Goal: Find specific page/section: Find specific page/section

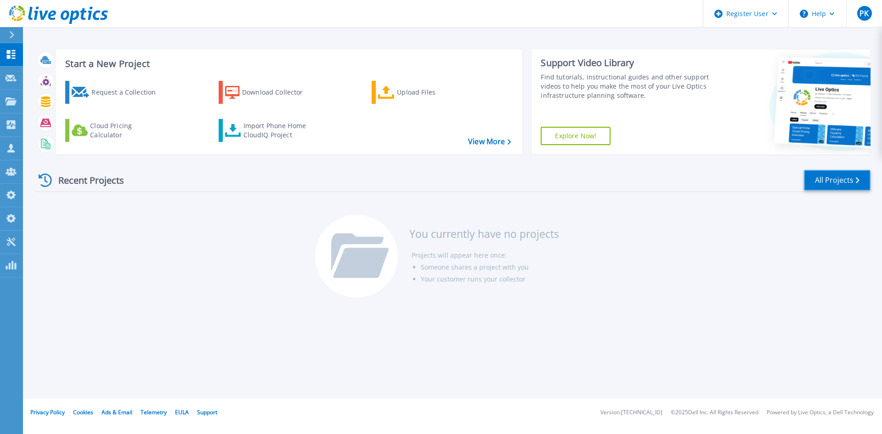
click at [839, 184] on link "All Projects" at bounding box center [837, 180] width 67 height 21
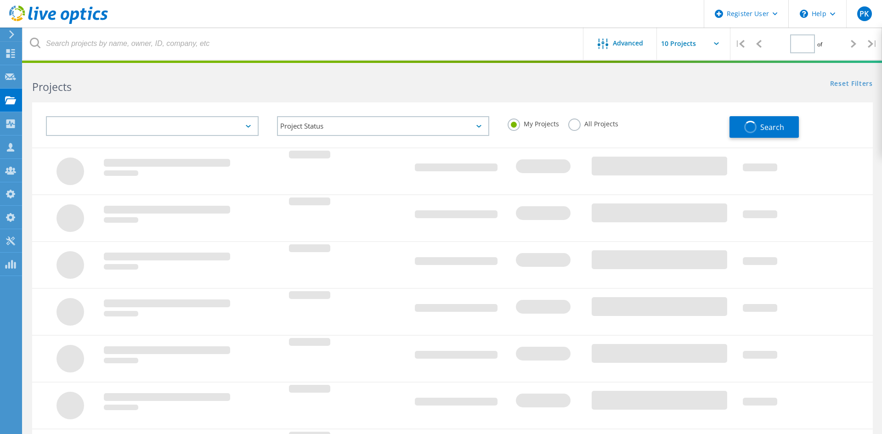
type input "1"
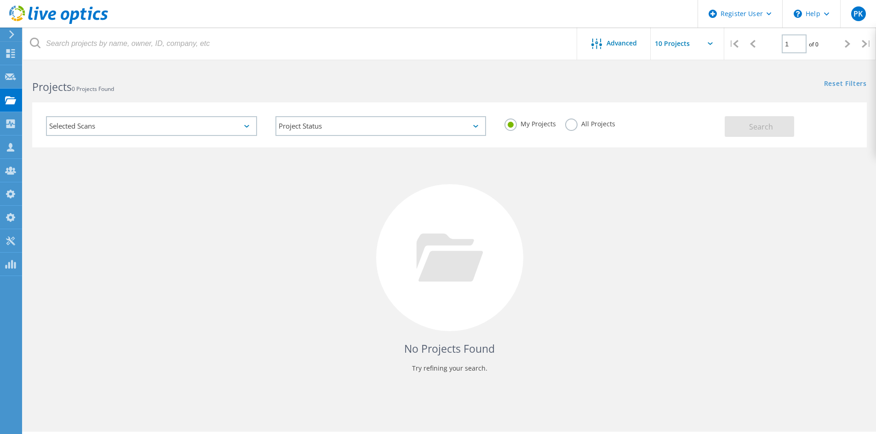
click at [575, 120] on label "All Projects" at bounding box center [590, 123] width 50 height 9
click at [0, 0] on input "All Projects" at bounding box center [0, 0] width 0 height 0
click at [179, 121] on div "Selected Scans" at bounding box center [151, 126] width 211 height 20
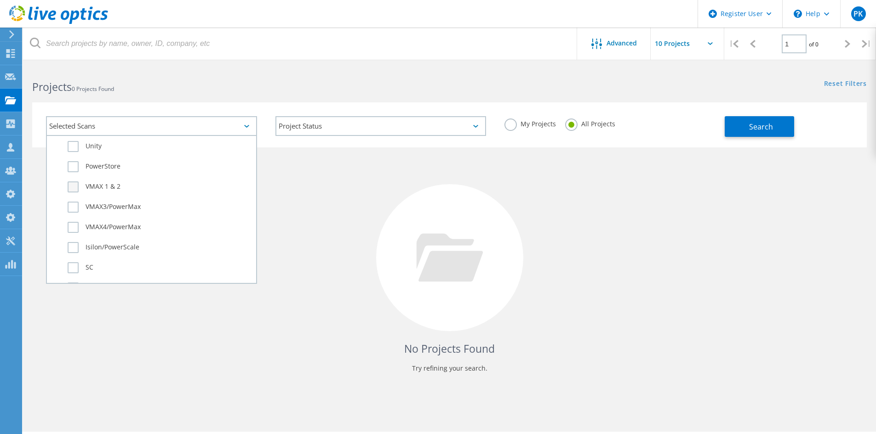
scroll to position [233, 0]
drag, startPoint x: 120, startPoint y: 256, endPoint x: 251, endPoint y: 257, distance: 131.5
click at [120, 256] on label "Isilon/PowerScale" at bounding box center [160, 256] width 184 height 11
click at [0, 0] on input "Isilon/PowerScale" at bounding box center [0, 0] width 0 height 0
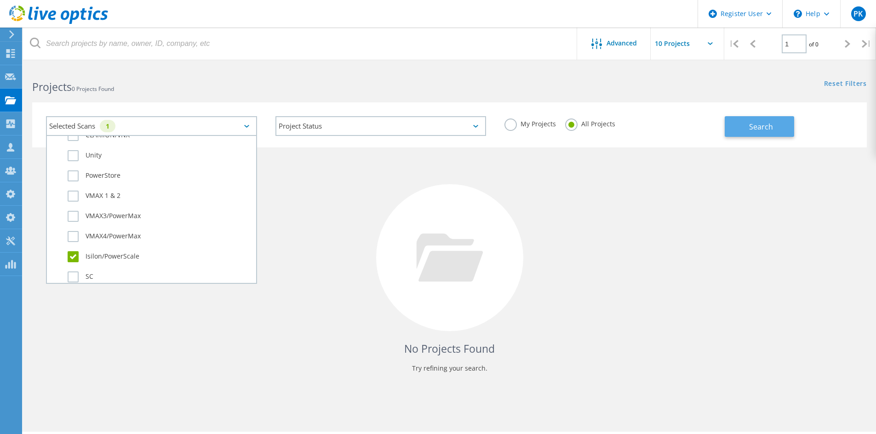
click at [770, 128] on span "Search" at bounding box center [761, 127] width 24 height 10
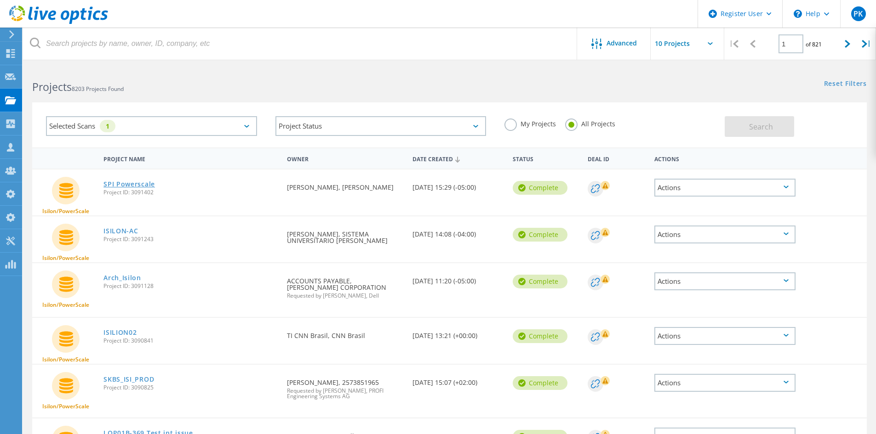
click at [143, 184] on link "SPI Powerscale" at bounding box center [128, 184] width 51 height 6
click at [112, 230] on link "ISILON-AC" at bounding box center [120, 231] width 34 height 6
click at [115, 280] on link "Arch_Isilon" at bounding box center [122, 278] width 38 height 6
click at [120, 330] on link "ISILION02" at bounding box center [119, 333] width 33 height 6
click at [123, 380] on link "SKBS_ISI_PROD" at bounding box center [128, 379] width 51 height 6
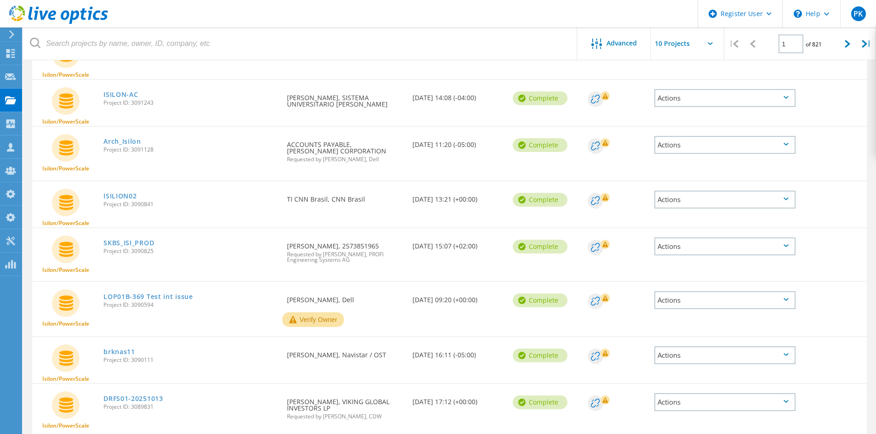
scroll to position [138, 0]
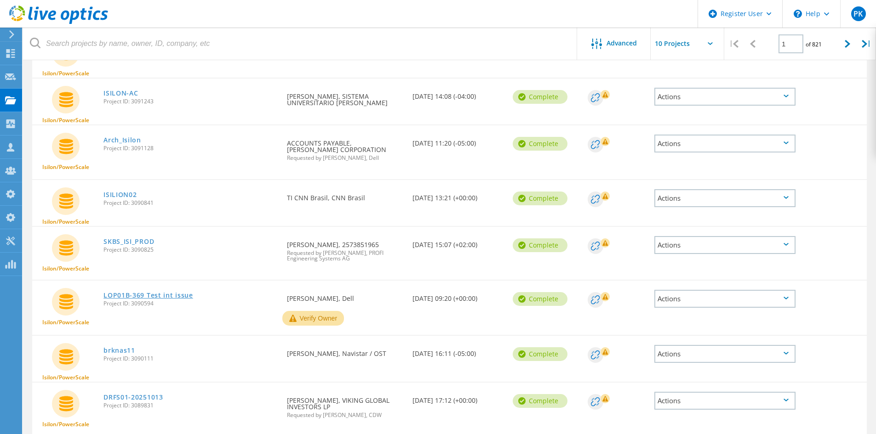
click at [125, 296] on link "LOP01B-369 Test int issue" at bounding box center [148, 295] width 90 height 6
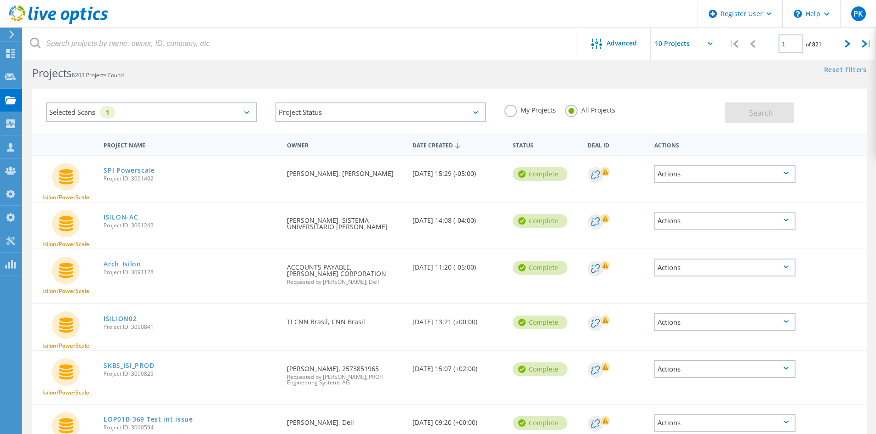
scroll to position [0, 0]
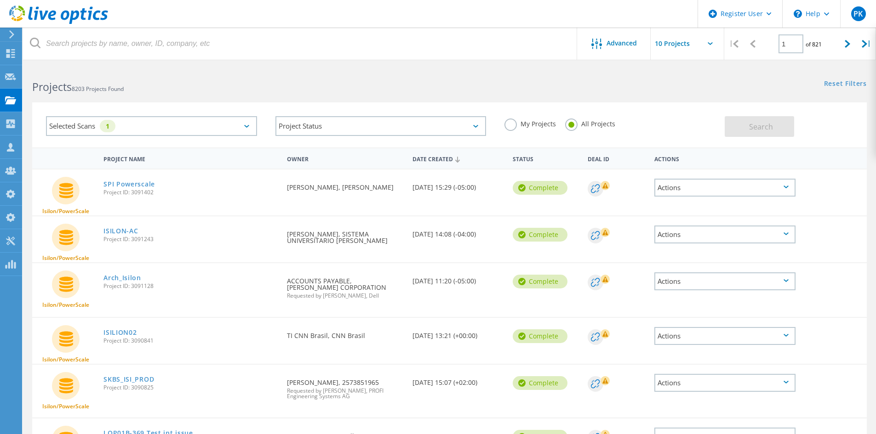
click at [190, 131] on div "Selected Scans 1" at bounding box center [151, 126] width 211 height 20
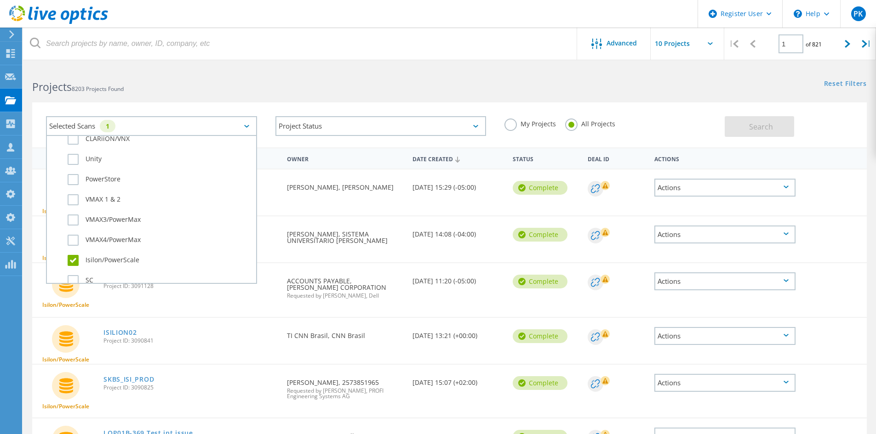
scroll to position [230, 0]
click at [73, 260] on label "Isilon/PowerScale" at bounding box center [160, 259] width 184 height 11
click at [0, 0] on input "Isilon/PowerScale" at bounding box center [0, 0] width 0 height 0
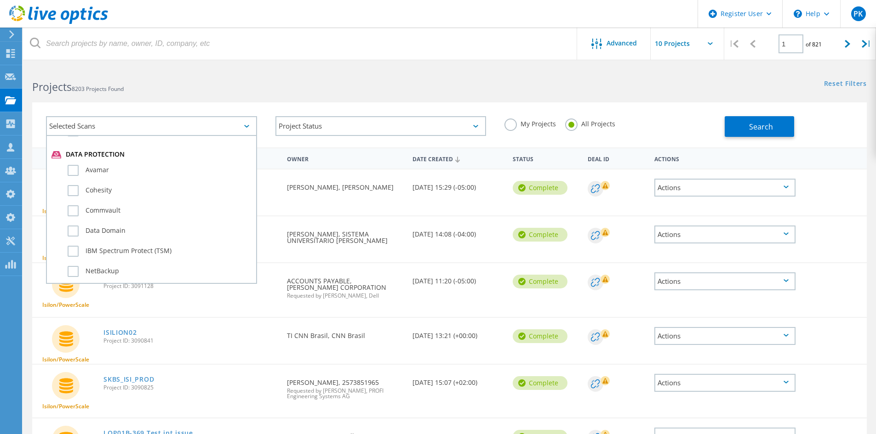
scroll to position [506, 0]
click at [93, 160] on label "Avamar" at bounding box center [160, 164] width 184 height 11
click at [0, 0] on input "Avamar" at bounding box center [0, 0] width 0 height 0
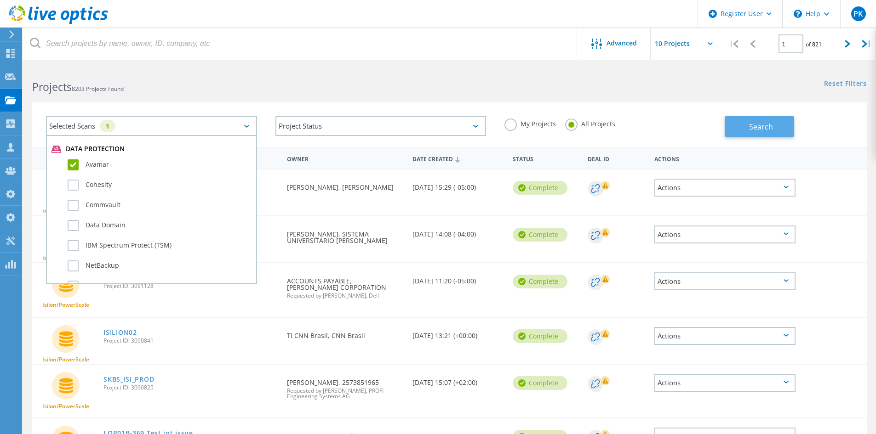
click at [762, 127] on span "Search" at bounding box center [761, 127] width 24 height 10
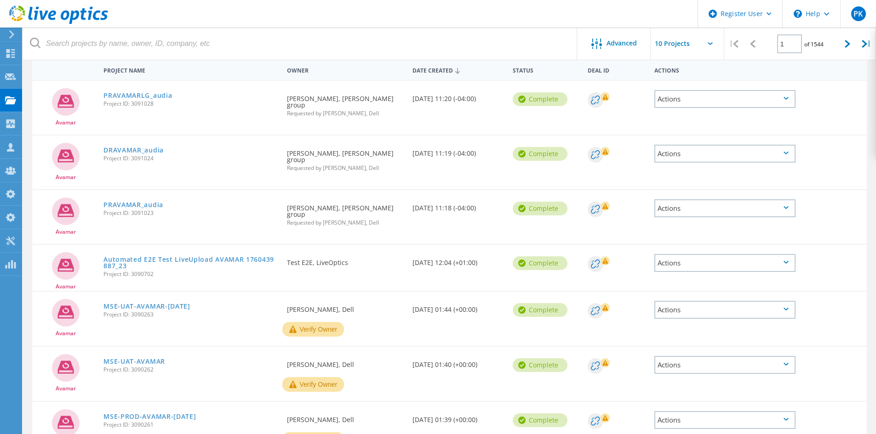
scroll to position [54, 0]
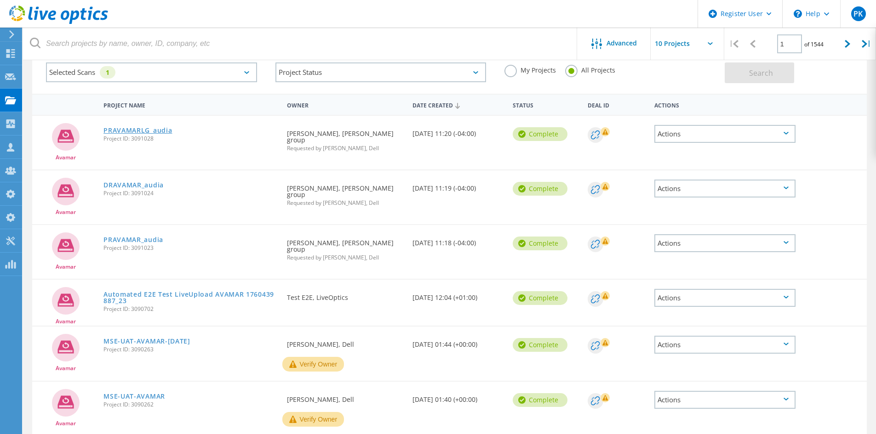
click at [143, 134] on link "PRAVAMARLG_audia" at bounding box center [137, 130] width 68 height 6
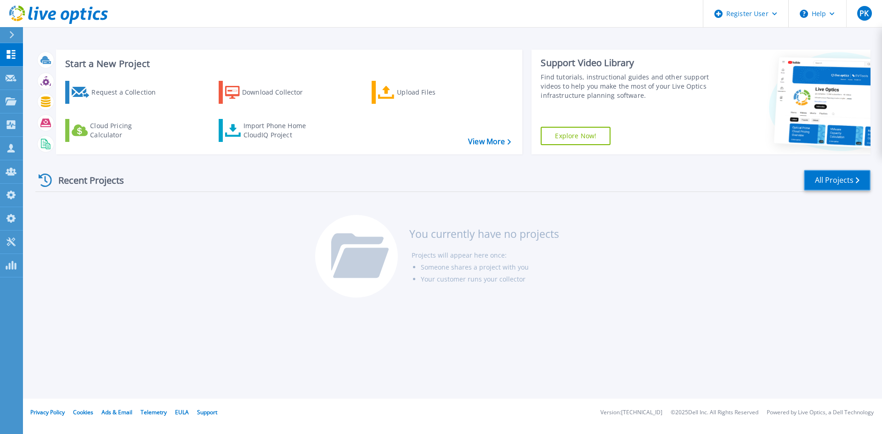
click at [819, 178] on link "All Projects" at bounding box center [837, 180] width 67 height 21
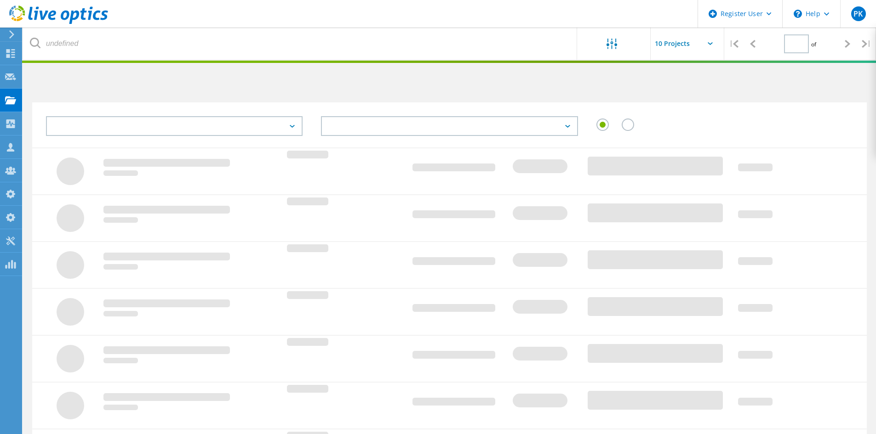
type input "1"
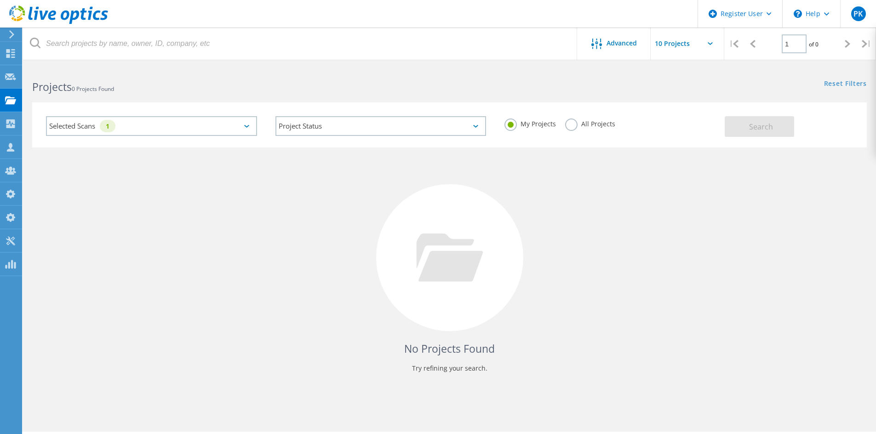
click at [120, 130] on div "Selected Scans 1" at bounding box center [151, 126] width 211 height 20
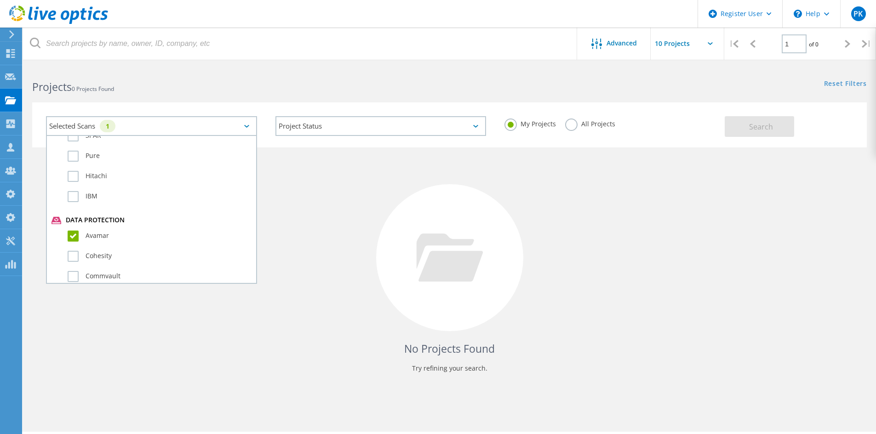
scroll to position [460, 0]
click at [92, 208] on label "Avamar" at bounding box center [160, 210] width 184 height 11
click at [0, 0] on input "Avamar" at bounding box center [0, 0] width 0 height 0
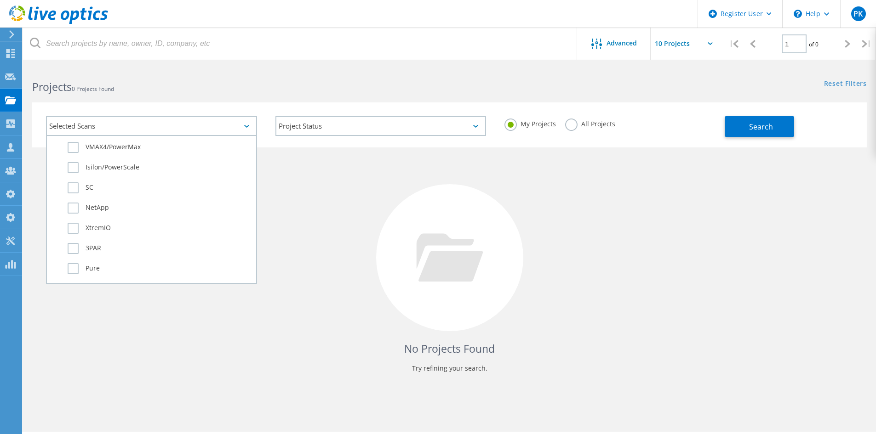
scroll to position [276, 0]
click at [115, 210] on label "Isilon/PowerScale" at bounding box center [160, 213] width 184 height 11
click at [78, 215] on label "Isilon/PowerScale" at bounding box center [160, 213] width 184 height 11
click at [0, 0] on input "Isilon/PowerScale" at bounding box center [0, 0] width 0 height 0
drag, startPoint x: 574, startPoint y: 121, endPoint x: 585, endPoint y: 125, distance: 11.8
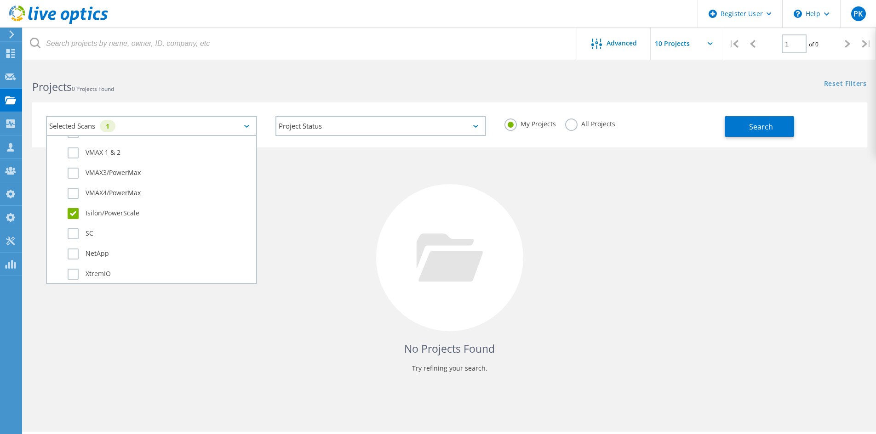
click at [575, 124] on label "All Projects" at bounding box center [590, 123] width 50 height 9
click at [0, 0] on input "All Projects" at bounding box center [0, 0] width 0 height 0
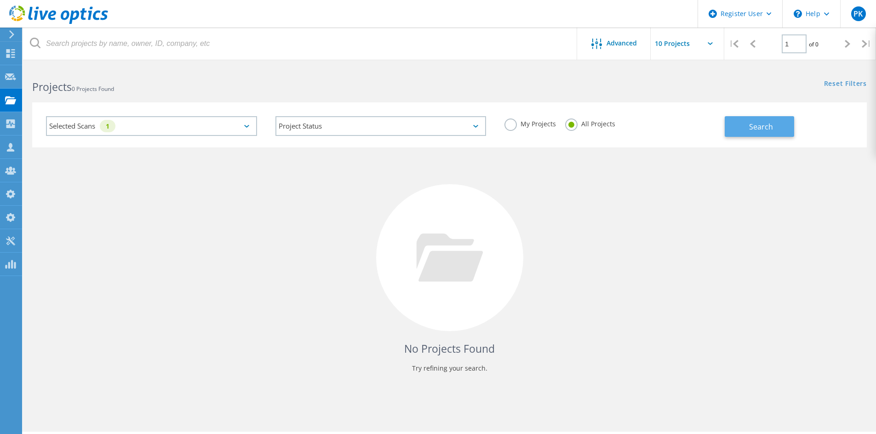
click at [793, 121] on button "Search" at bounding box center [758, 126] width 69 height 21
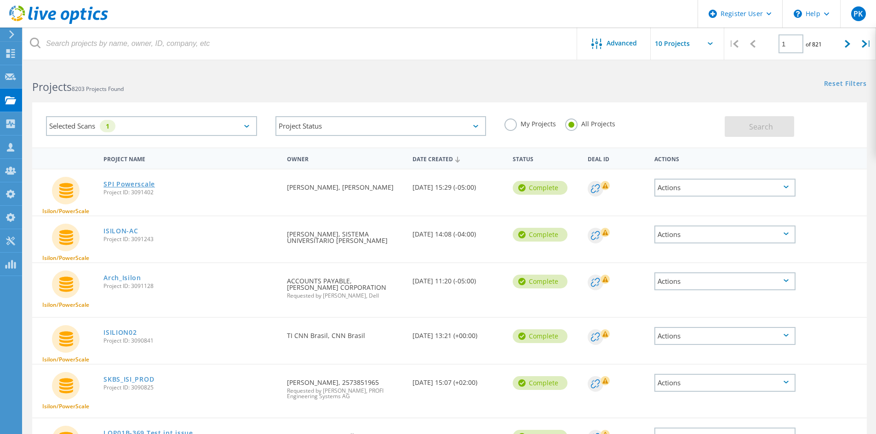
click at [123, 184] on link "SPI Powerscale" at bounding box center [128, 184] width 51 height 6
click at [115, 231] on link "ISILON-AC" at bounding box center [120, 231] width 34 height 6
click at [122, 281] on link "Arch_Isilon" at bounding box center [122, 278] width 38 height 6
click at [120, 332] on link "ISILION02" at bounding box center [119, 333] width 33 height 6
click at [126, 381] on link "SKBS_ISI_PROD" at bounding box center [128, 379] width 51 height 6
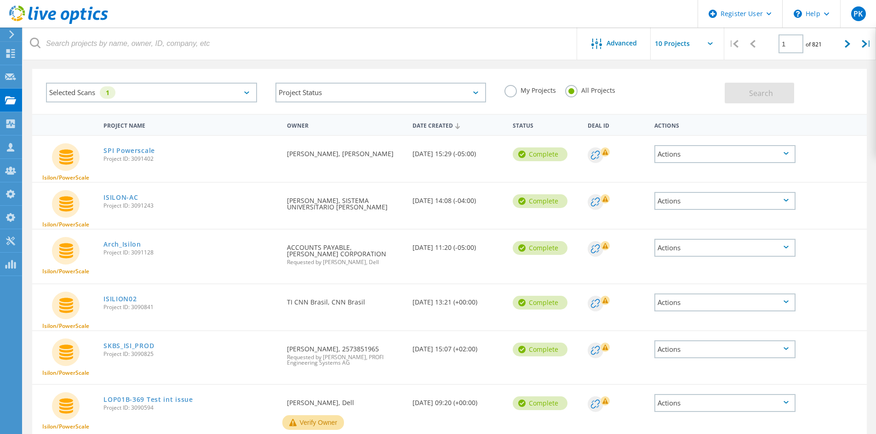
scroll to position [46, 0]
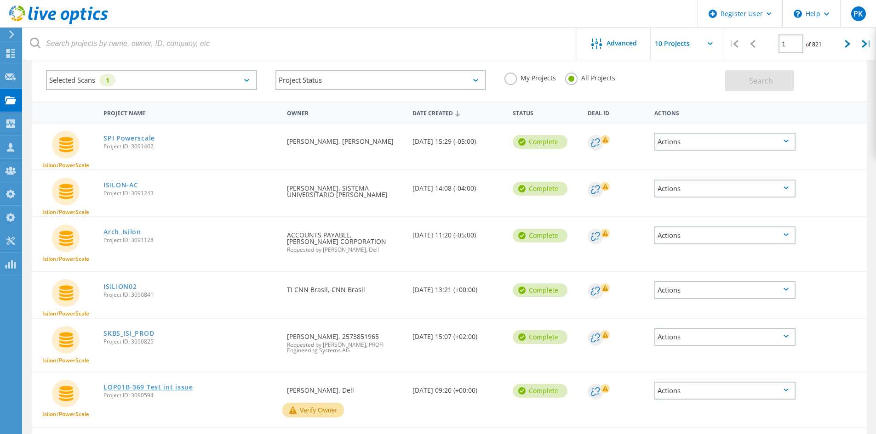
click at [162, 384] on link "LOP01B-369 Test int issue" at bounding box center [148, 387] width 90 height 6
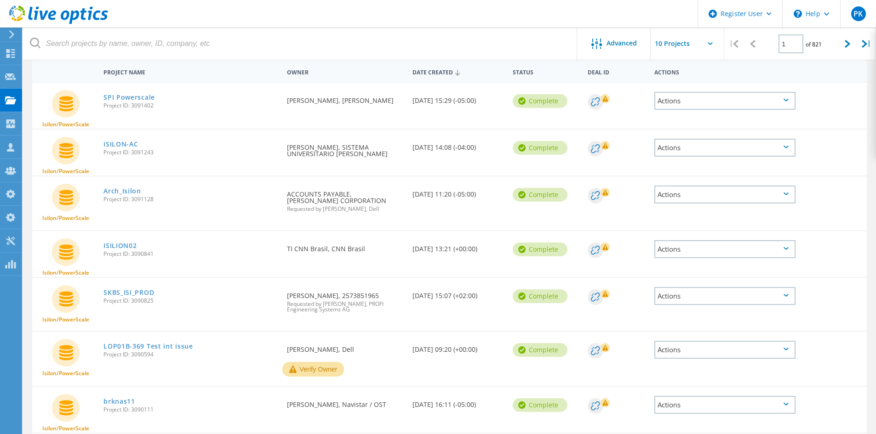
scroll to position [138, 0]
